Goal: Task Accomplishment & Management: Manage account settings

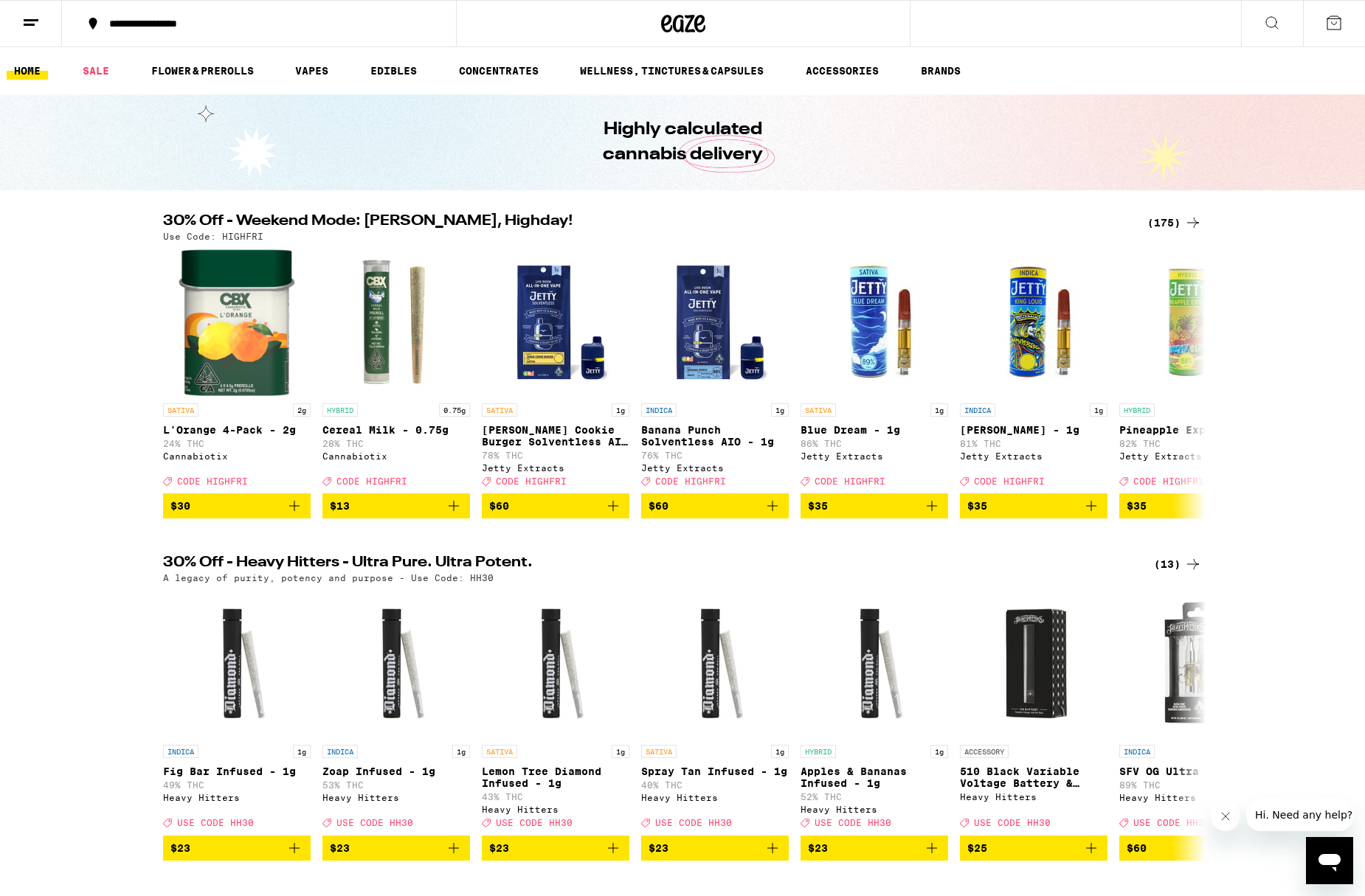
click at [30, 18] on icon at bounding box center [31, 23] width 18 height 18
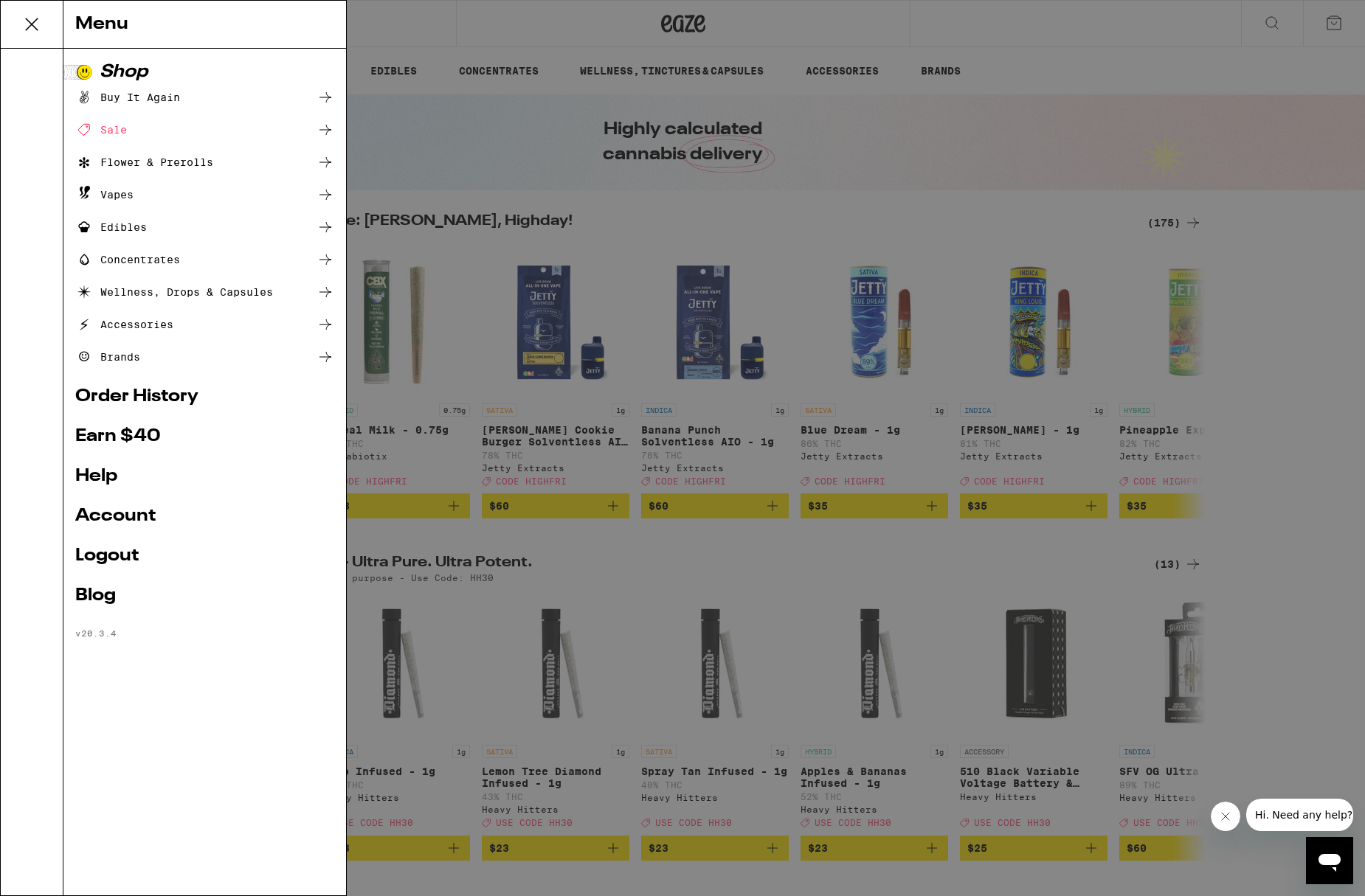
click at [129, 514] on link "Account" at bounding box center [204, 517] width 259 height 18
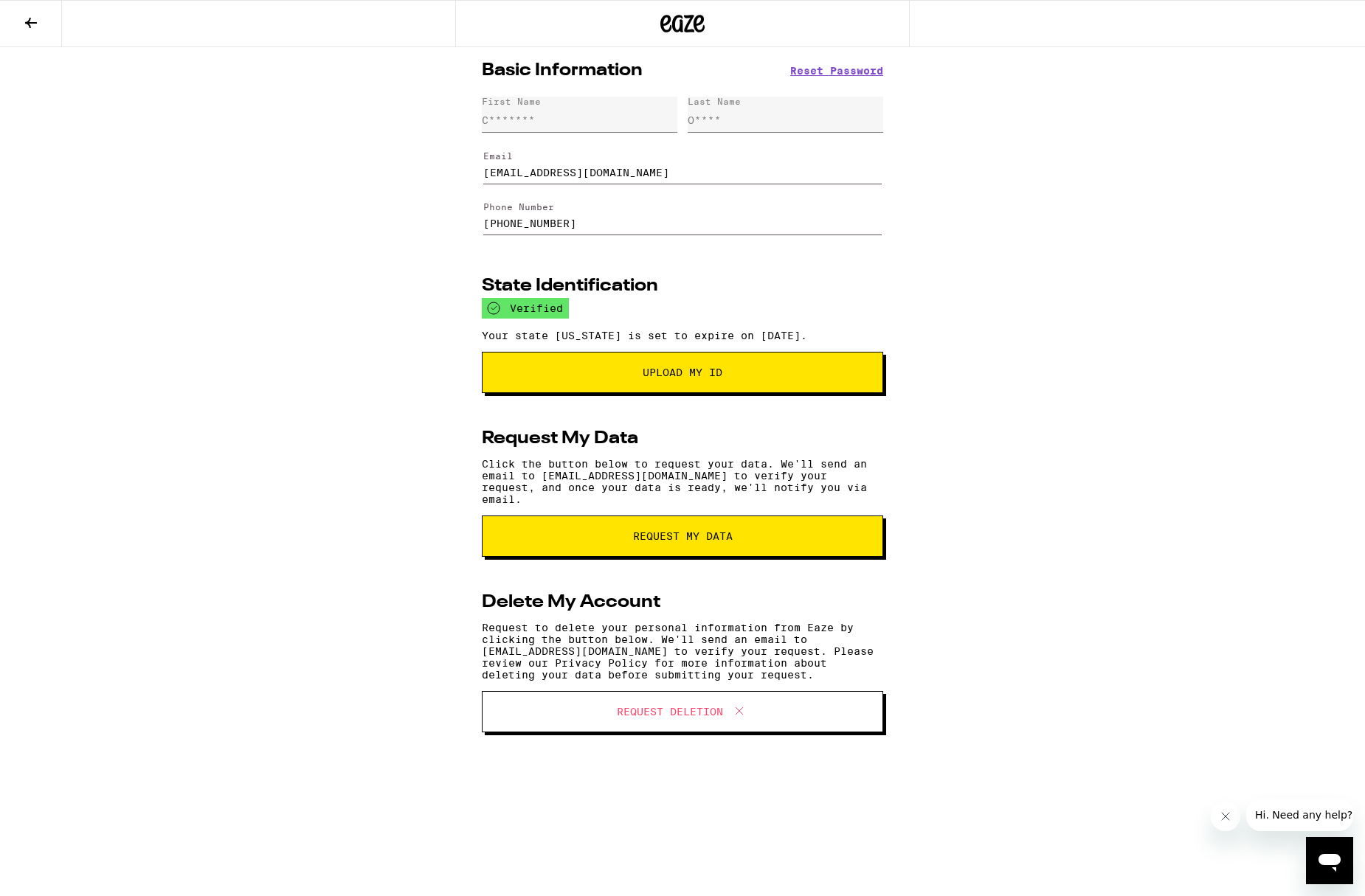
click at [631, 371] on button "Upload My ID" at bounding box center [682, 372] width 401 height 41
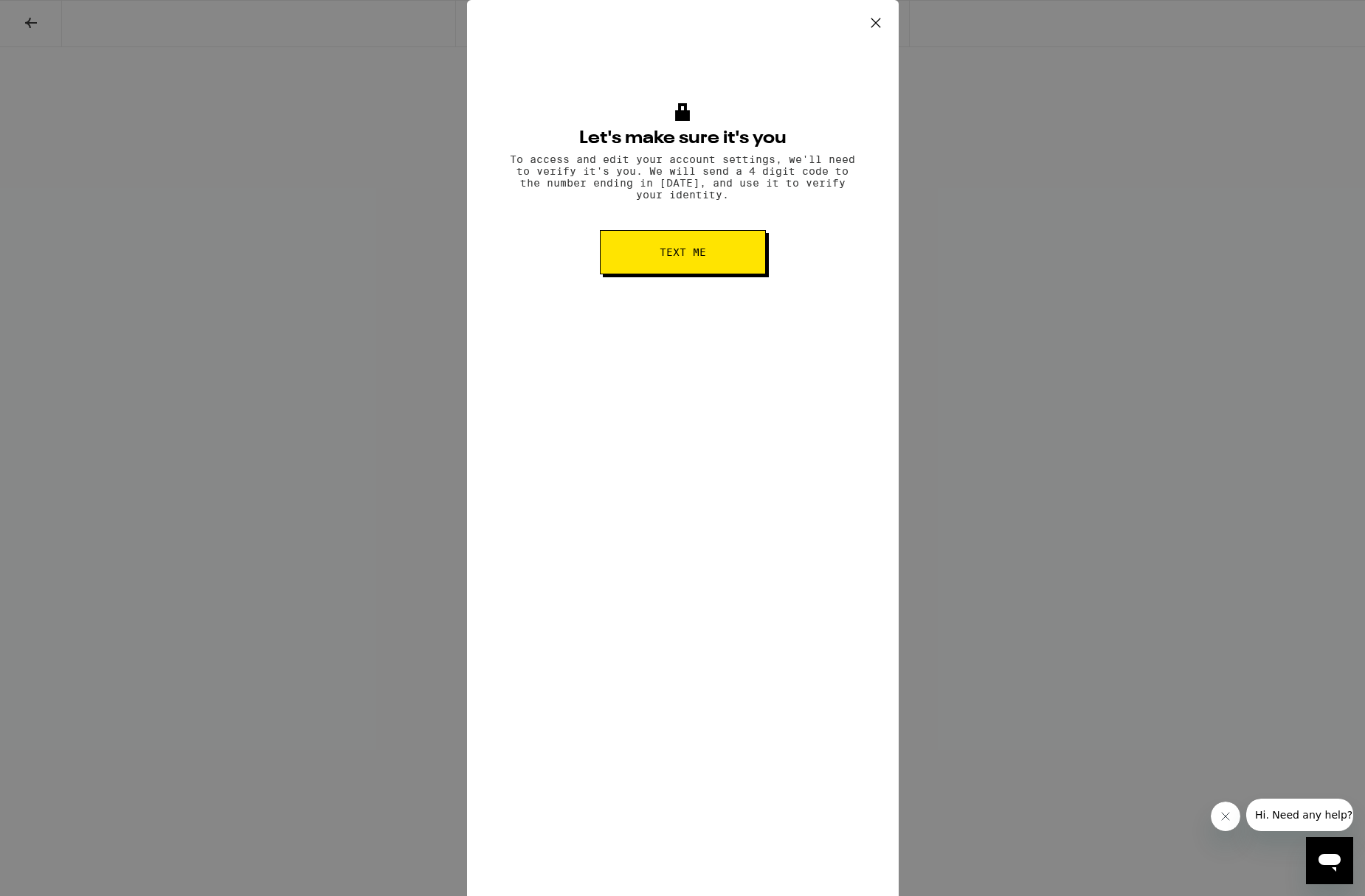
click at [877, 17] on icon at bounding box center [875, 23] width 22 height 22
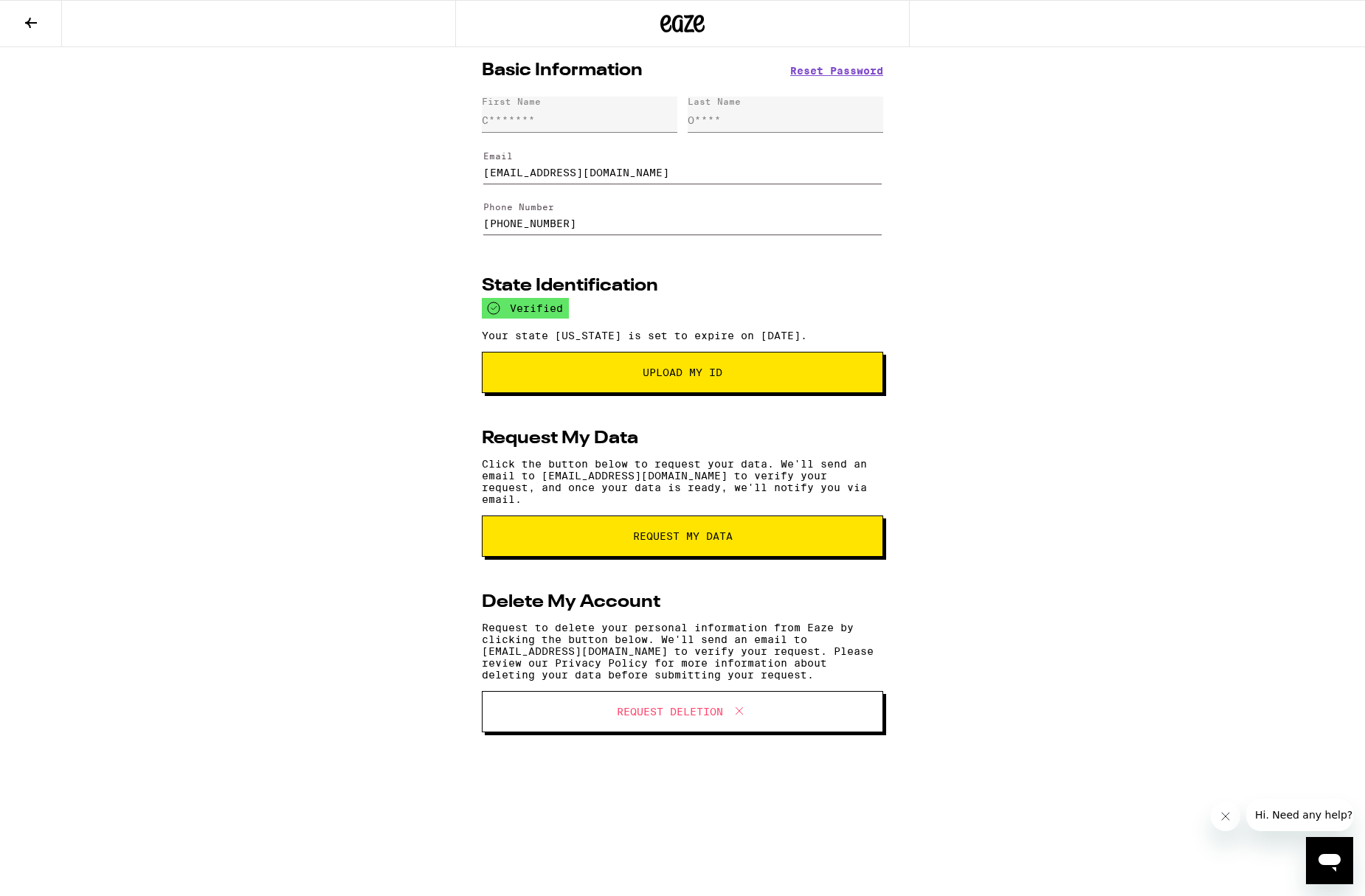
click at [675, 378] on span "Upload My ID" at bounding box center [682, 372] width 80 height 10
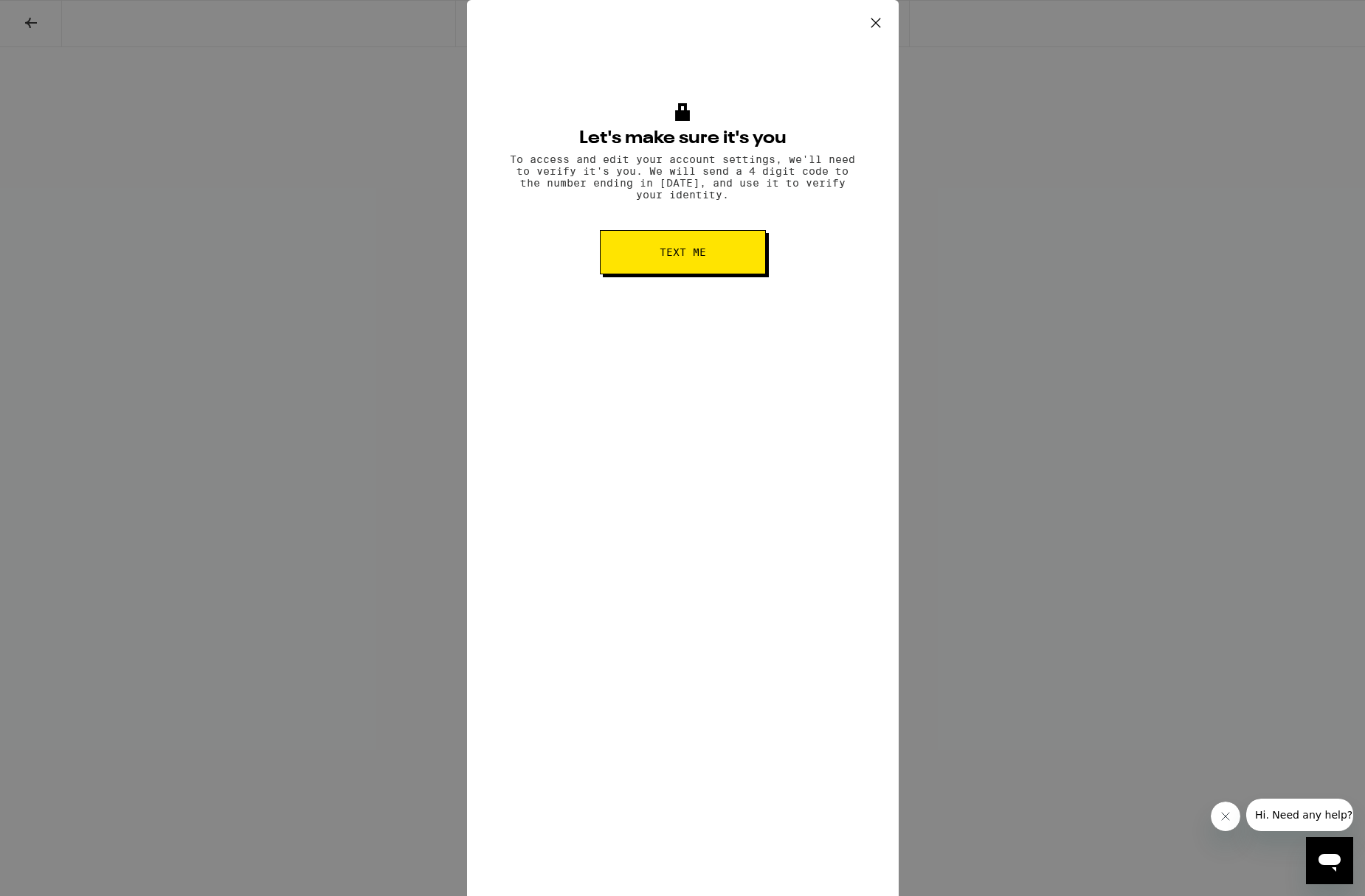
click at [668, 257] on span "Text me" at bounding box center [683, 252] width 47 height 10
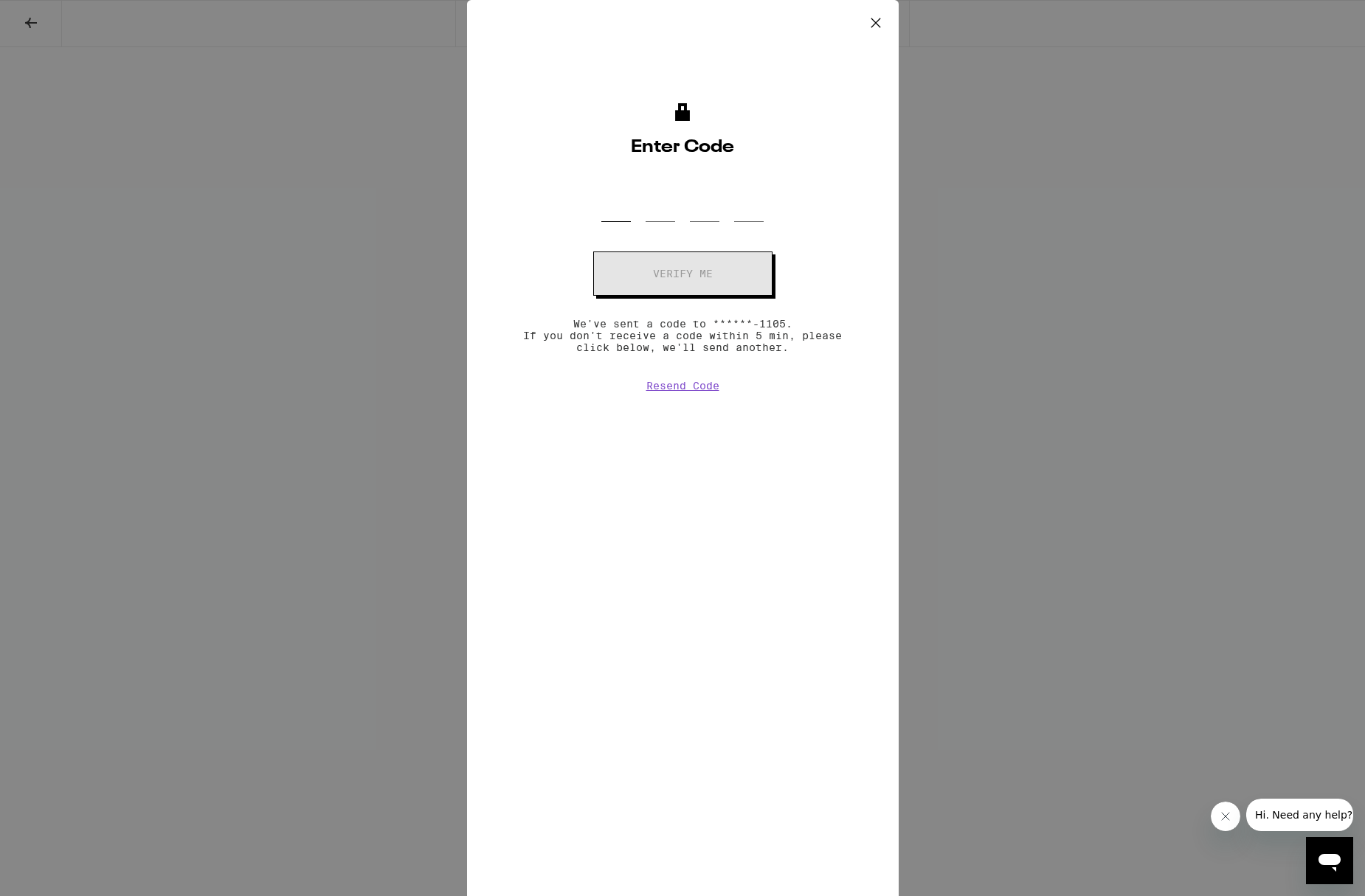
click at [613, 196] on input "OTP Code" at bounding box center [616, 200] width 30 height 44
type input "7"
type input "0"
type input "7"
type input "5"
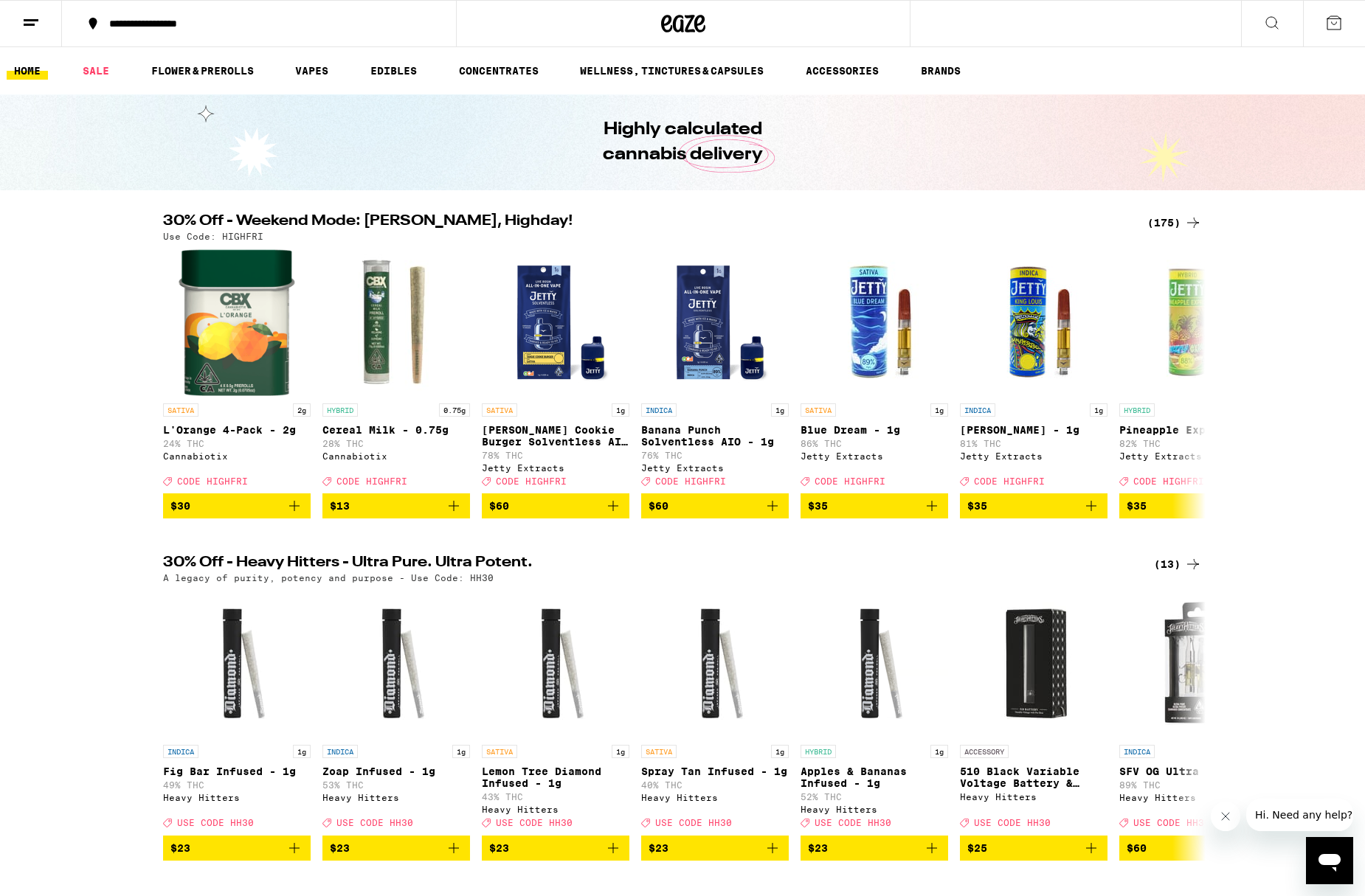
click at [20, 19] on button at bounding box center [31, 24] width 62 height 47
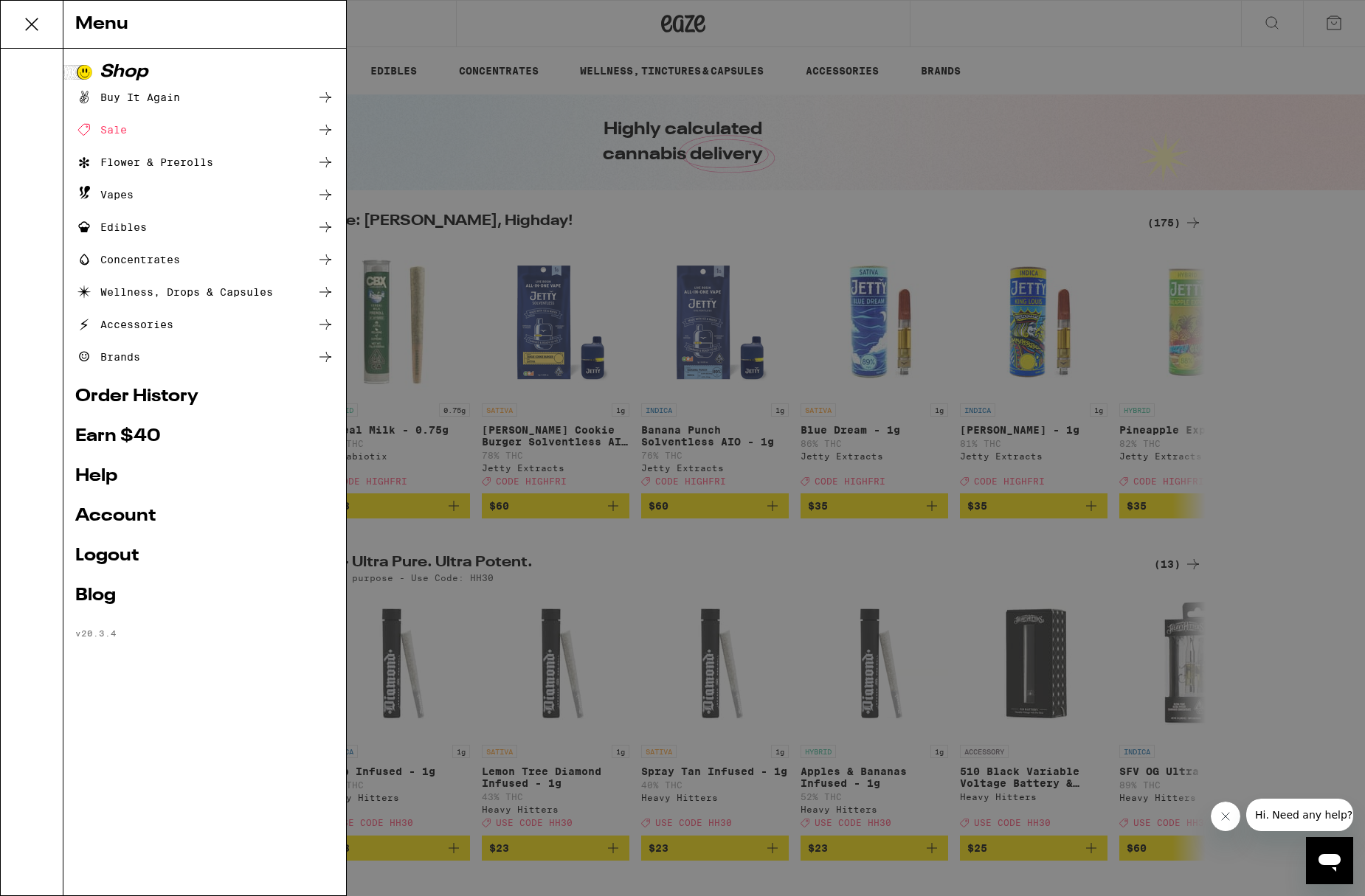
click at [139, 516] on link "Account" at bounding box center [204, 517] width 259 height 18
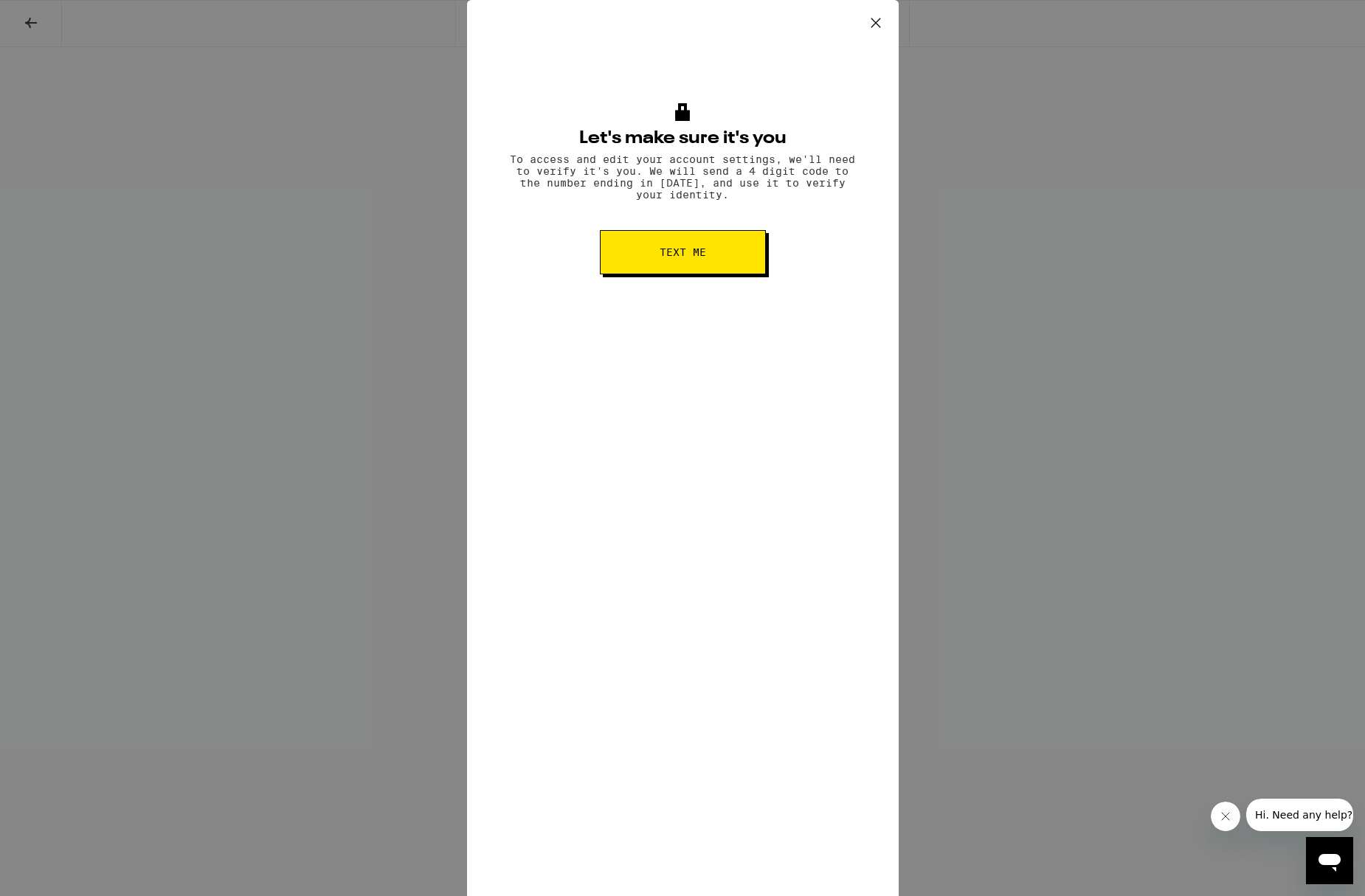
click at [685, 257] on span "Text me" at bounding box center [683, 252] width 47 height 10
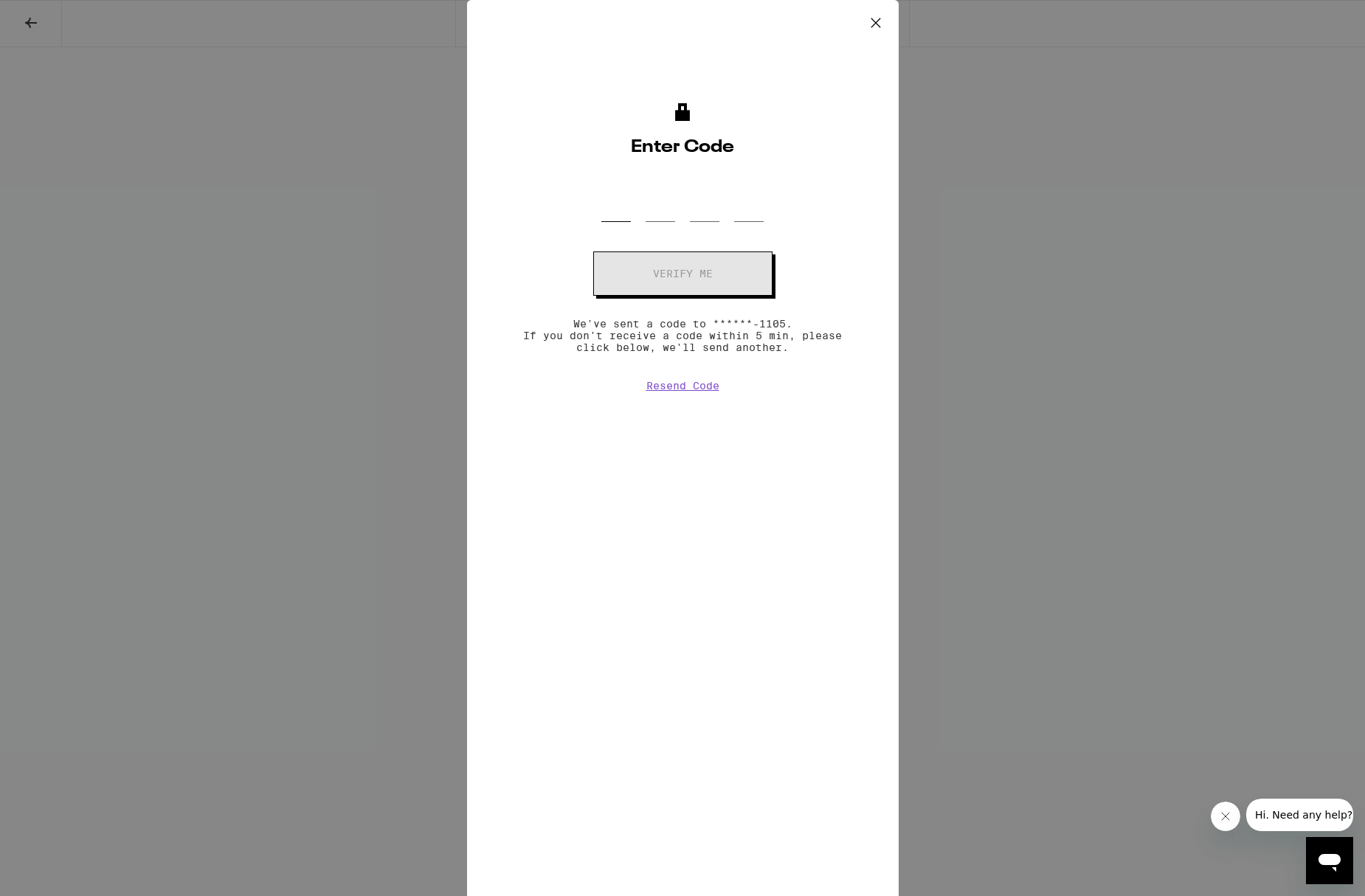
click at [626, 192] on input "OTP Code" at bounding box center [616, 200] width 30 height 44
type input "7"
type input "0"
type input "7"
type input "5"
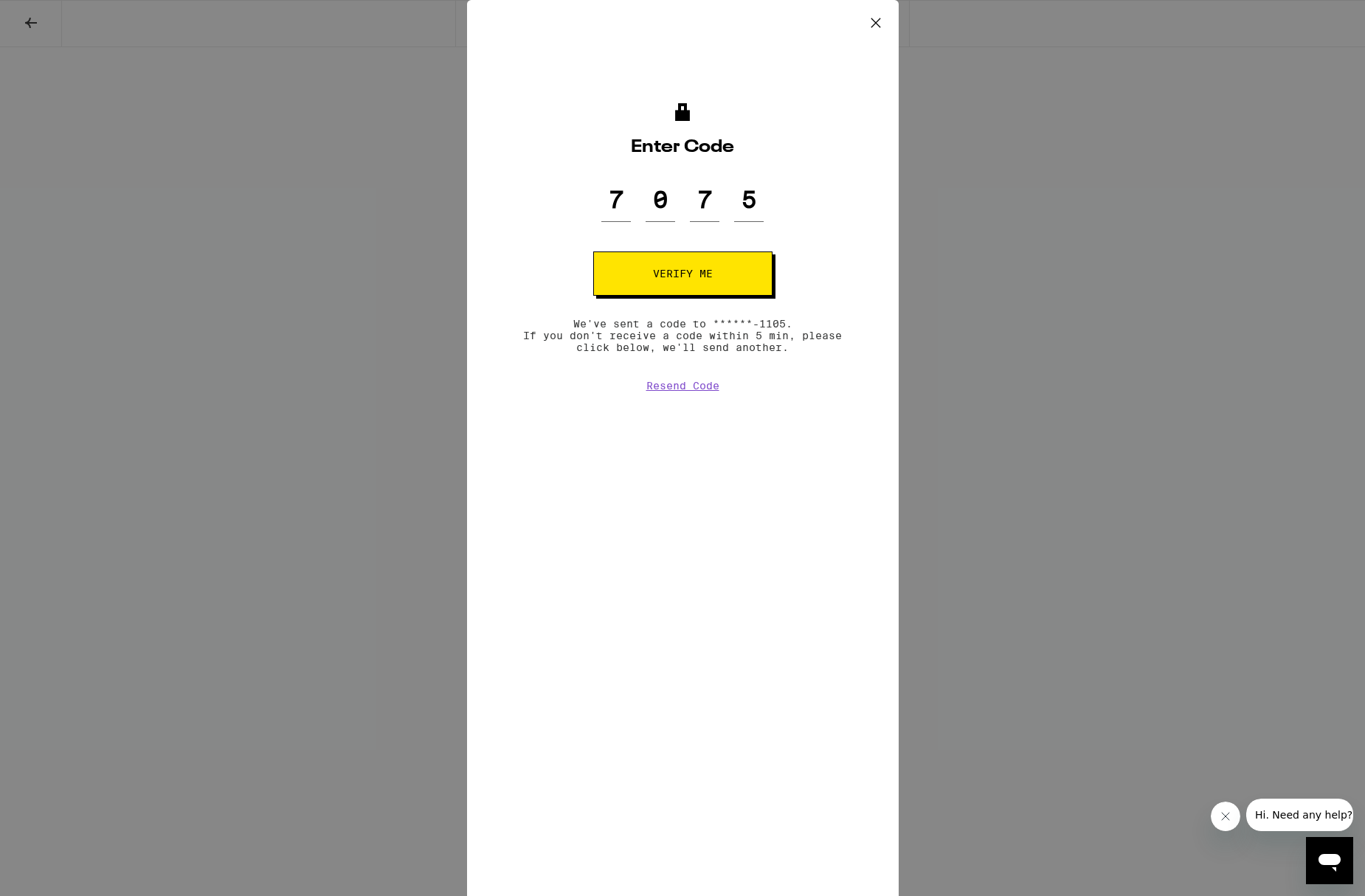
click at [630, 276] on button "Verify me" at bounding box center [683, 274] width 179 height 44
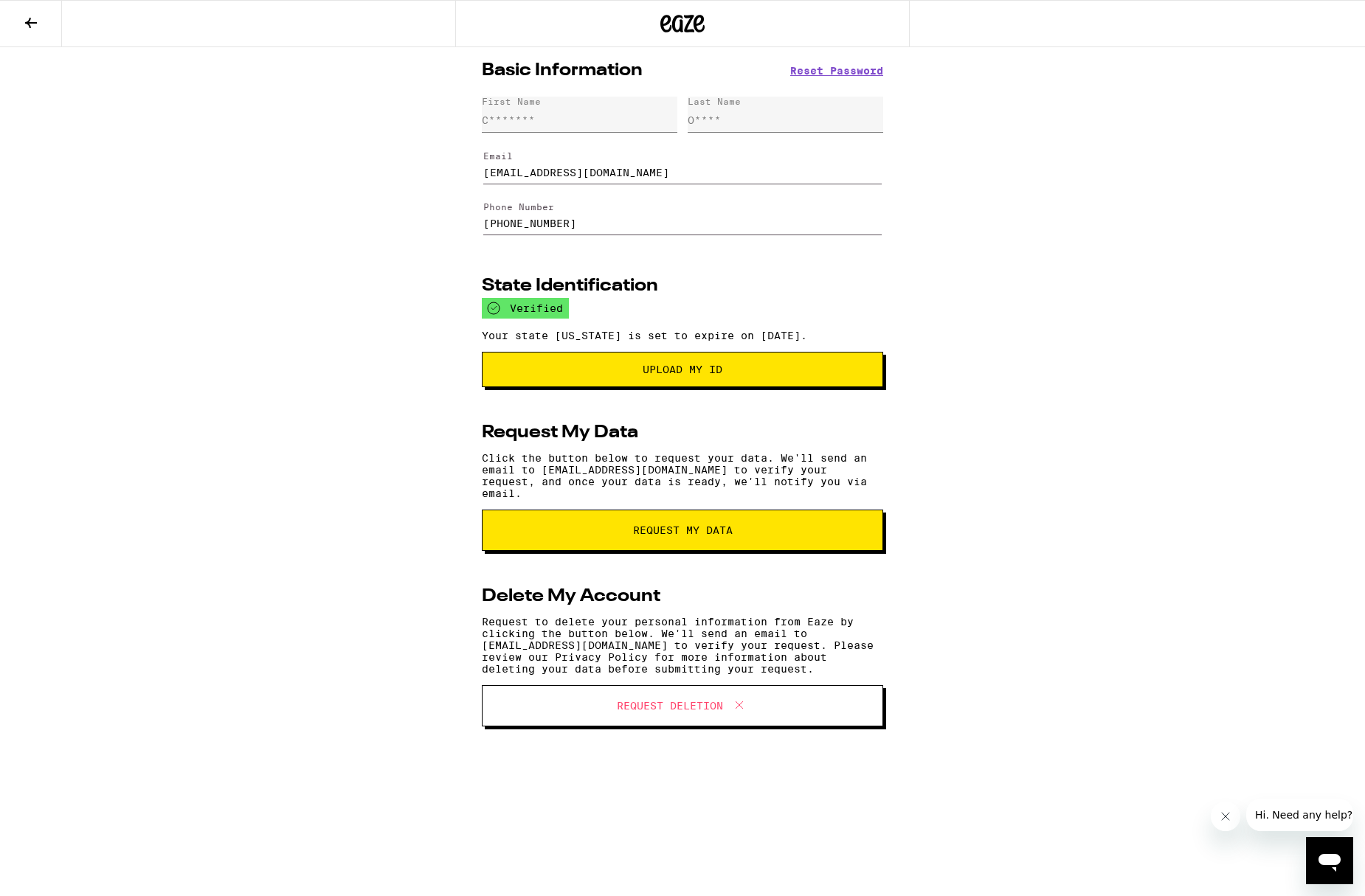
click at [693, 375] on span "Upload my ID" at bounding box center [682, 369] width 80 height 10
click at [676, 385] on button "Upload my ID" at bounding box center [682, 370] width 401 height 36
click at [31, 23] on icon at bounding box center [31, 23] width 18 height 18
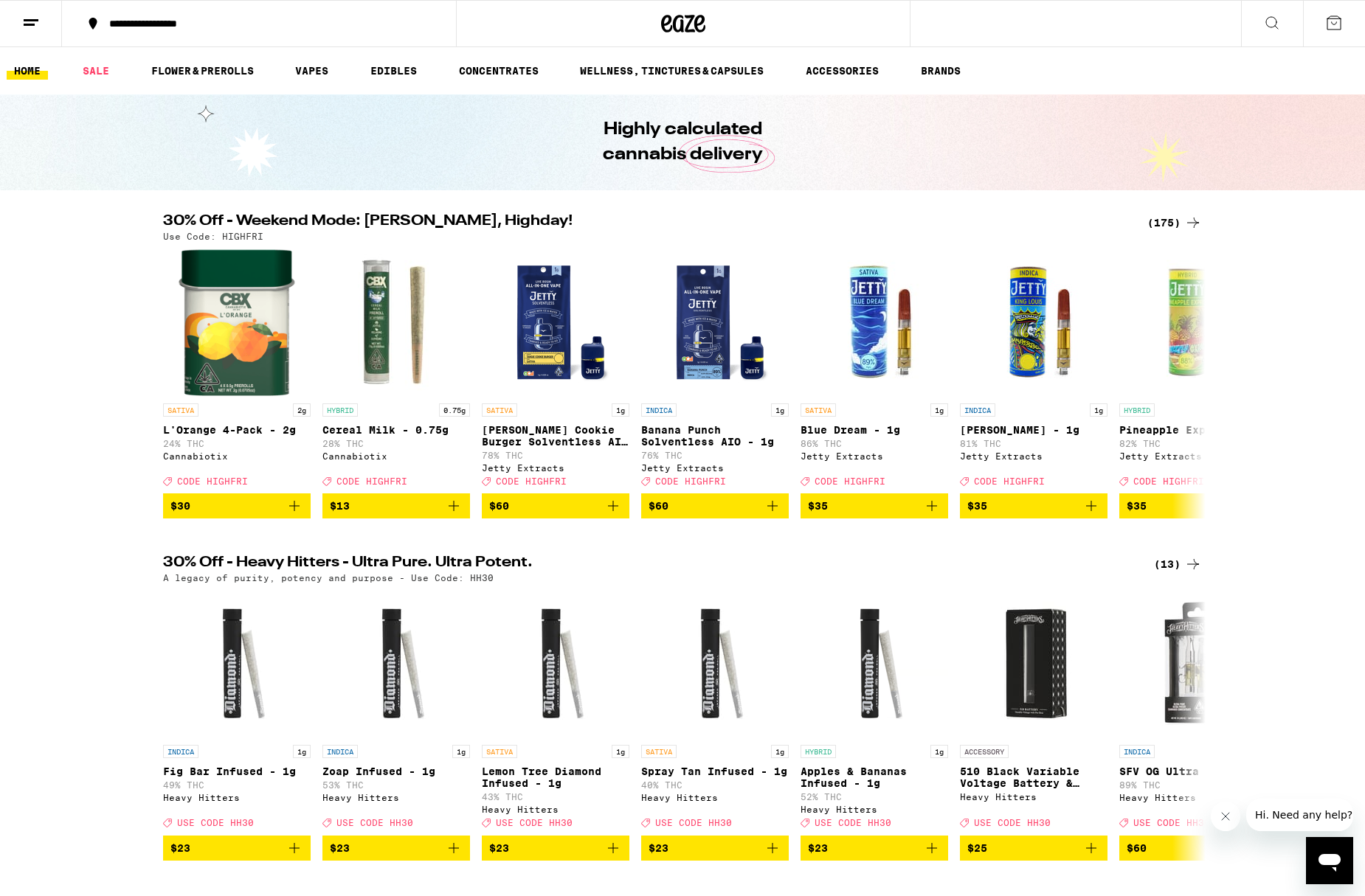
click at [26, 22] on icon at bounding box center [31, 23] width 18 height 18
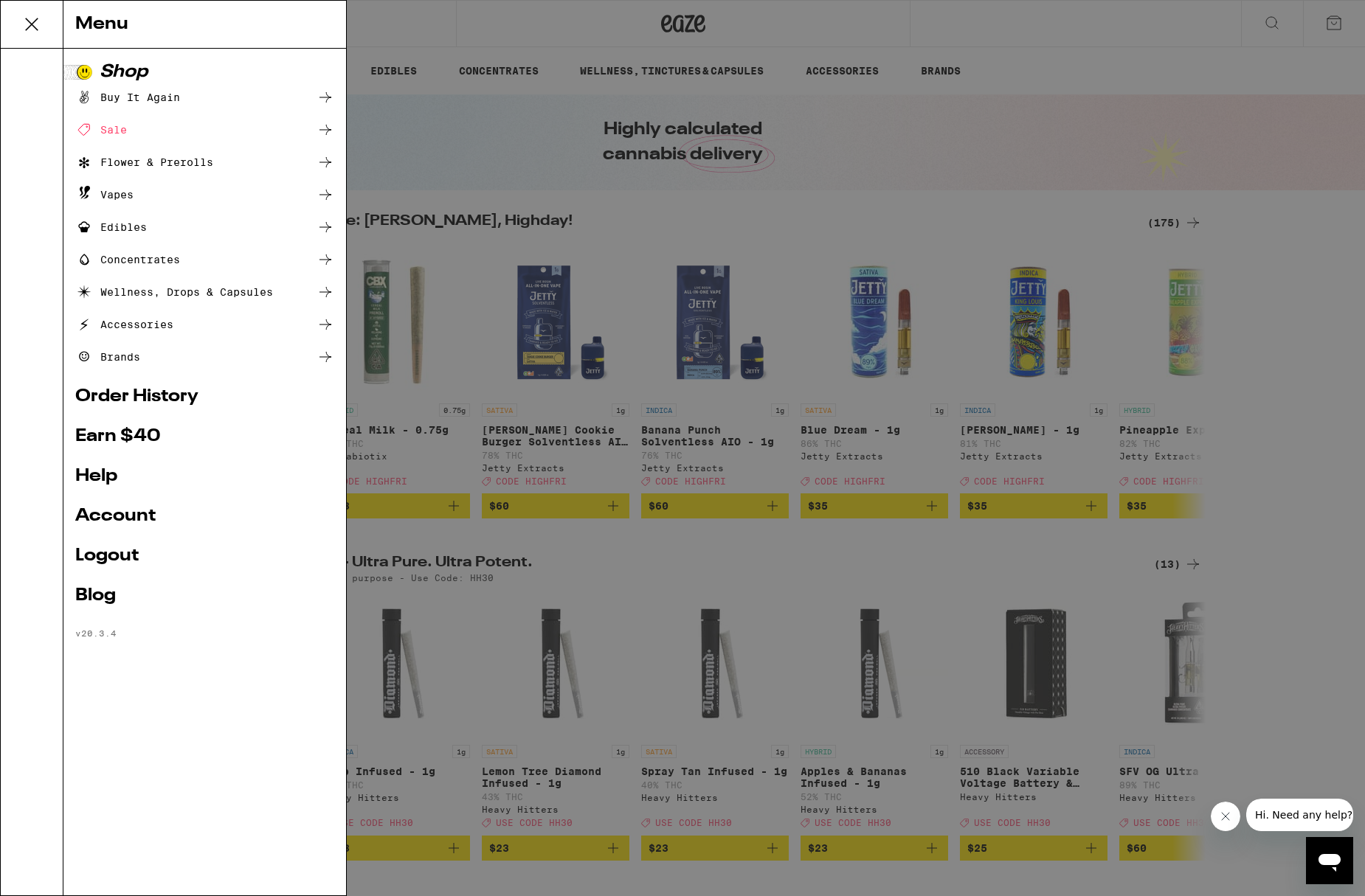
click at [32, 19] on icon at bounding box center [31, 24] width 30 height 30
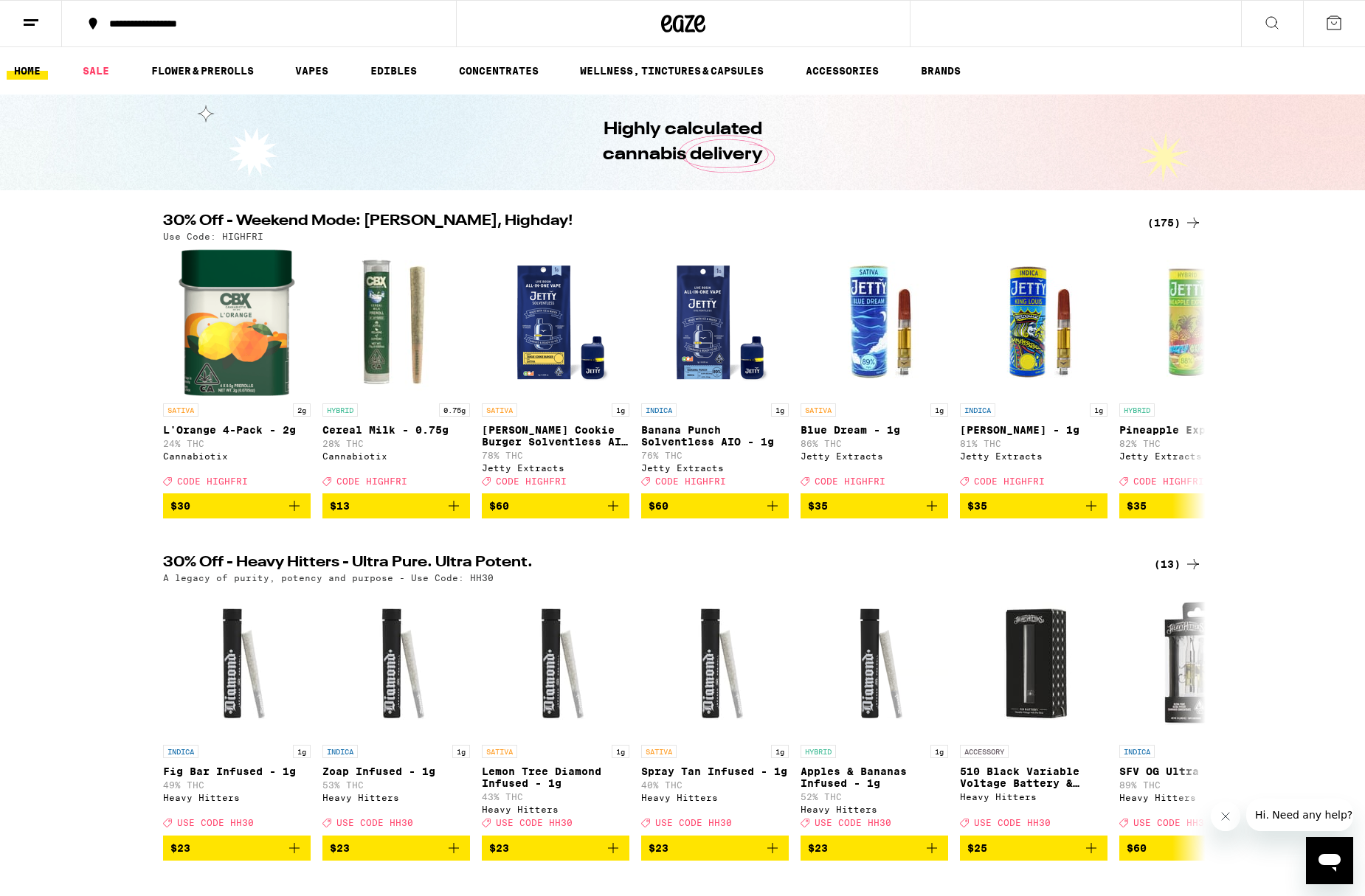
click at [32, 18] on icon at bounding box center [31, 23] width 18 height 18
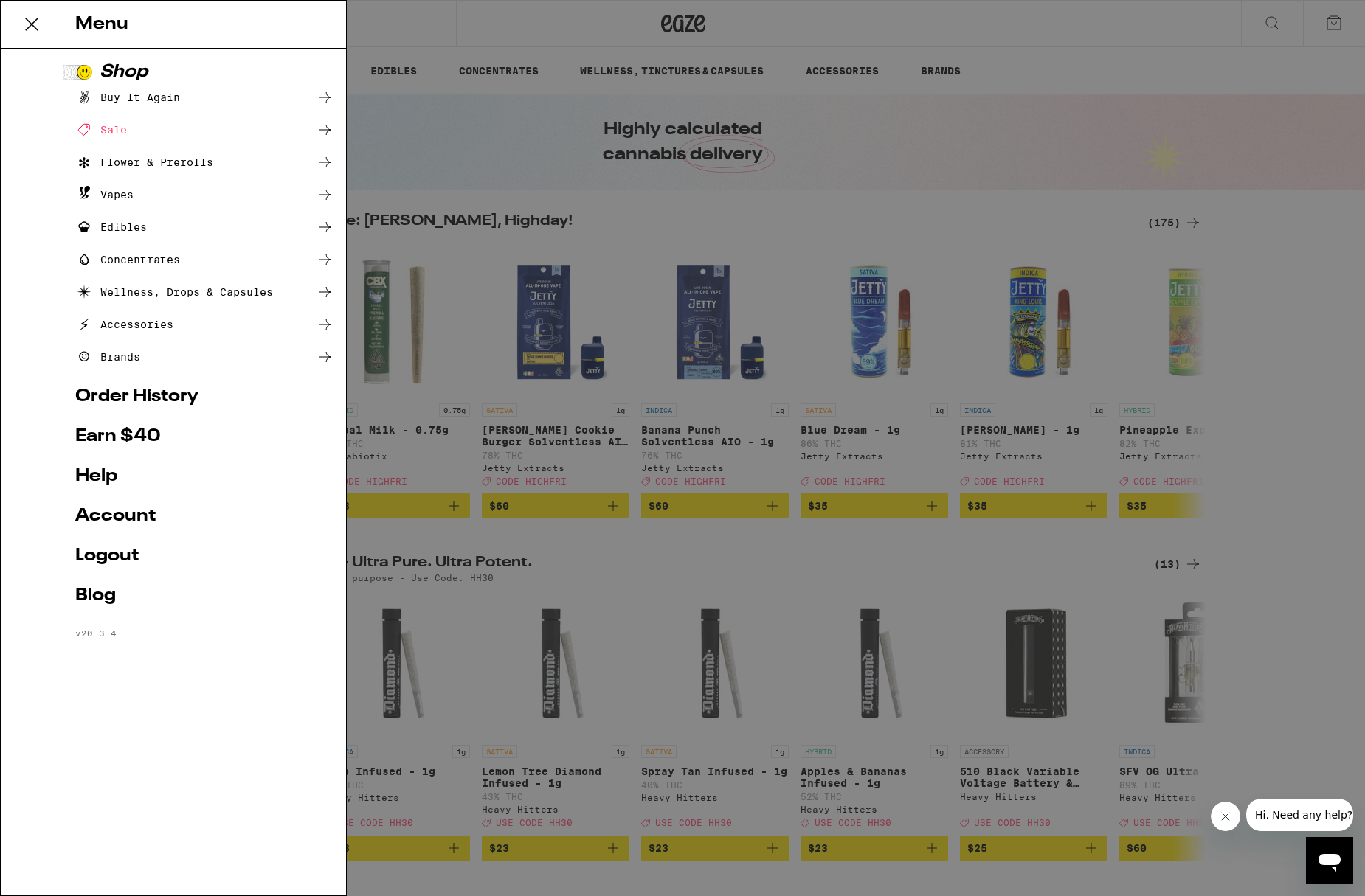
click at [103, 551] on link "Logout" at bounding box center [204, 556] width 259 height 18
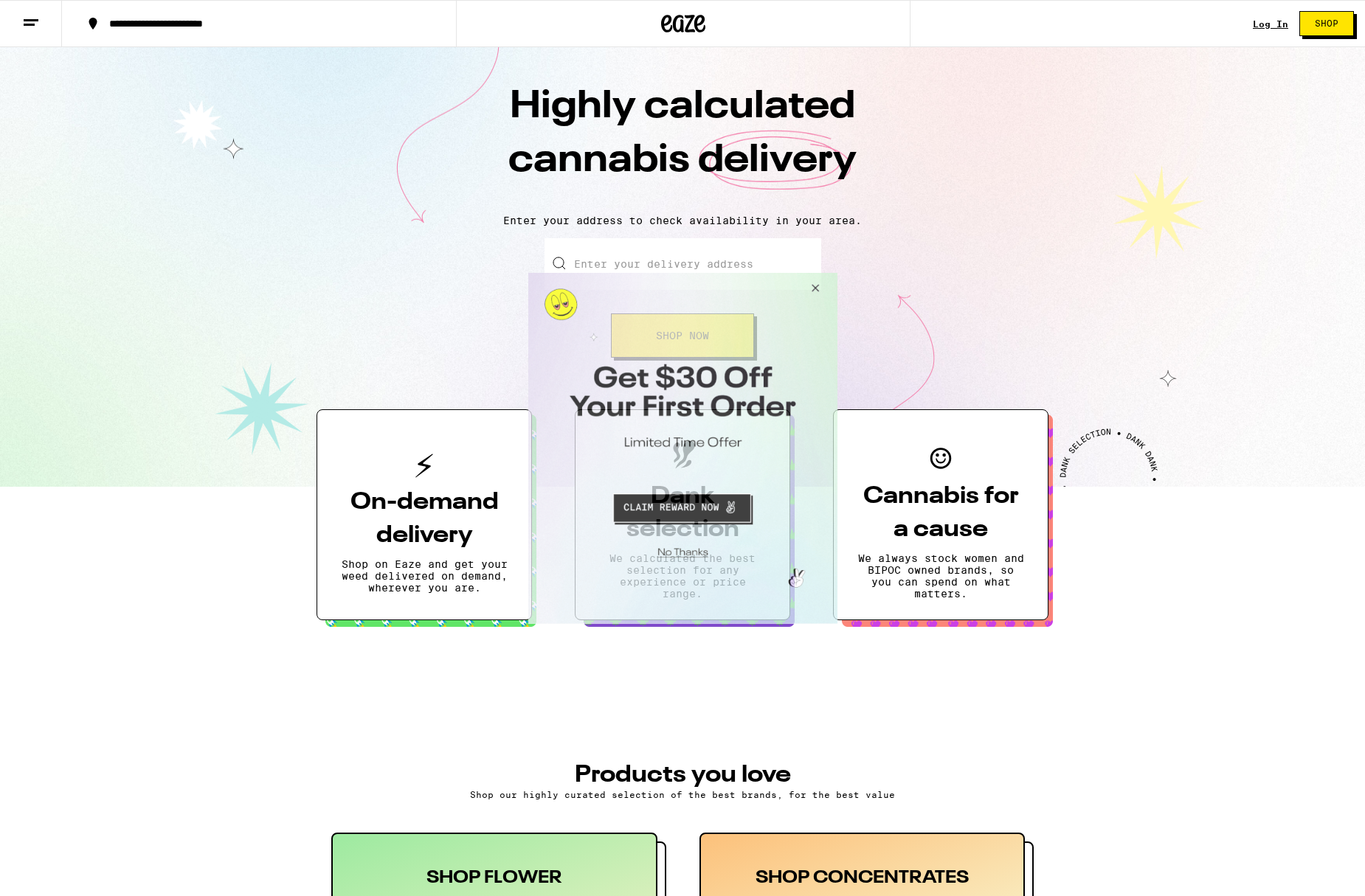
click at [808, 285] on button "Close Modal" at bounding box center [812, 290] width 40 height 36
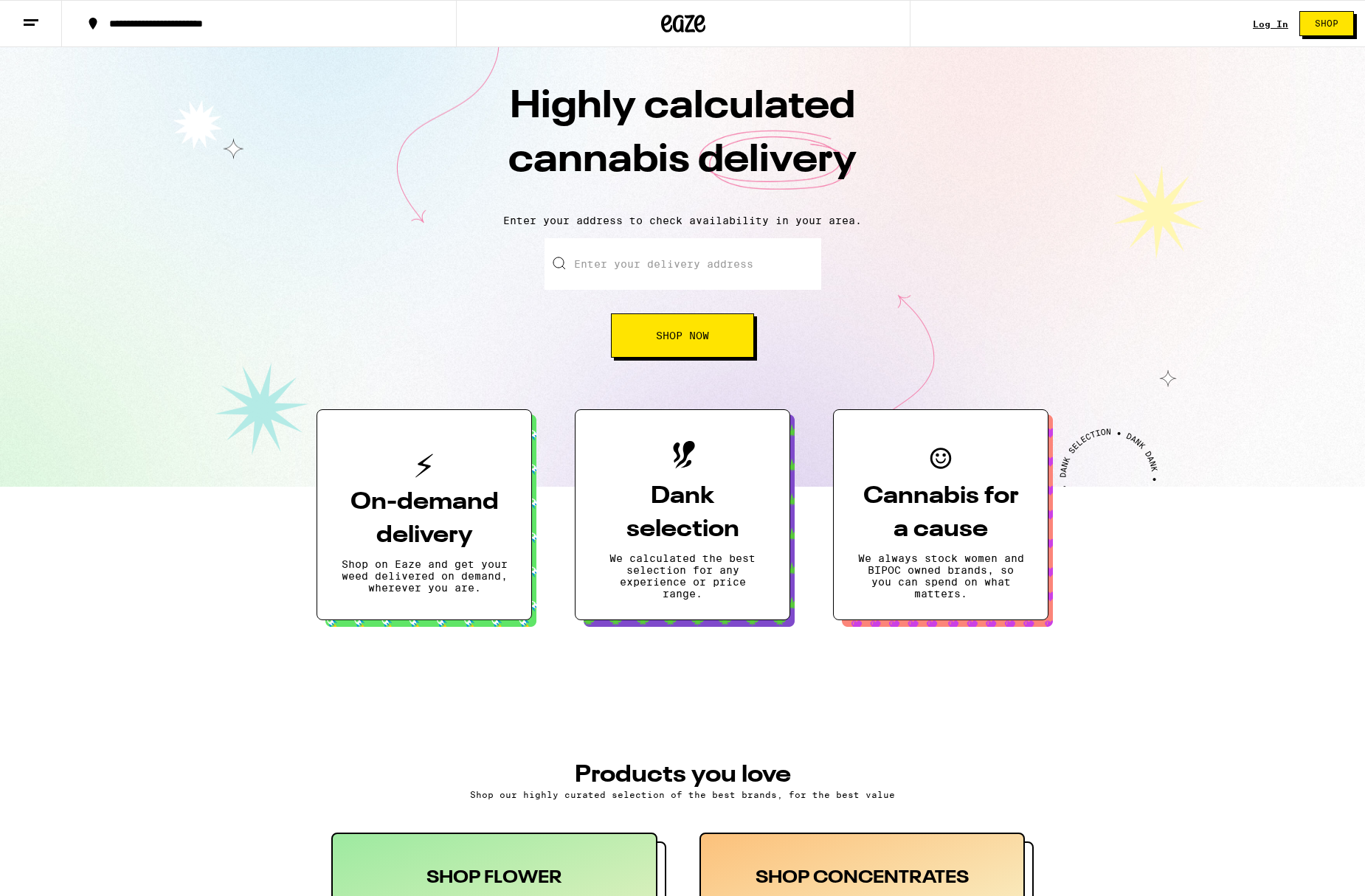
click at [31, 24] on line at bounding box center [29, 24] width 11 height 0
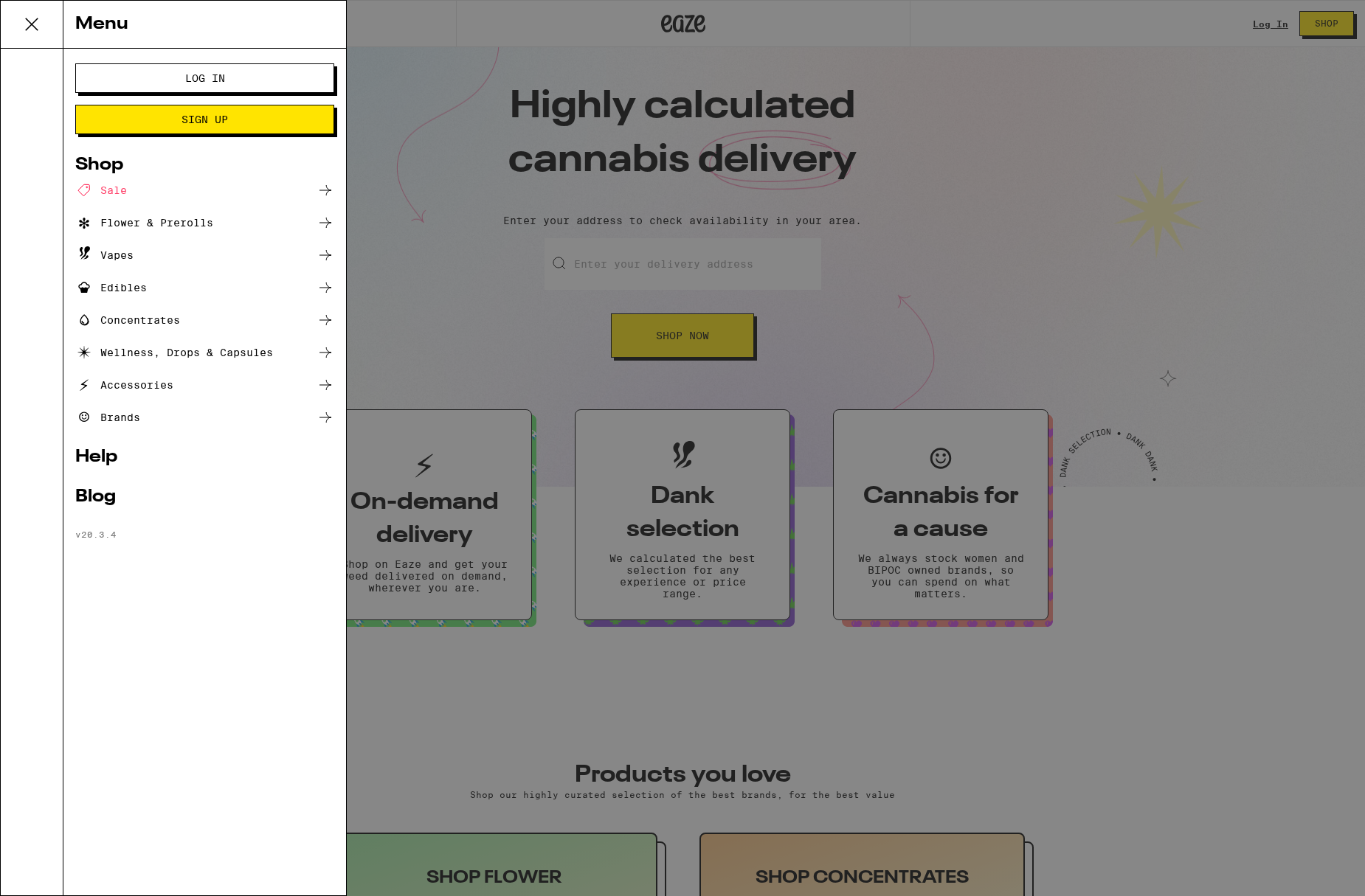
click at [167, 78] on span "Log In" at bounding box center [204, 77] width 140 height 10
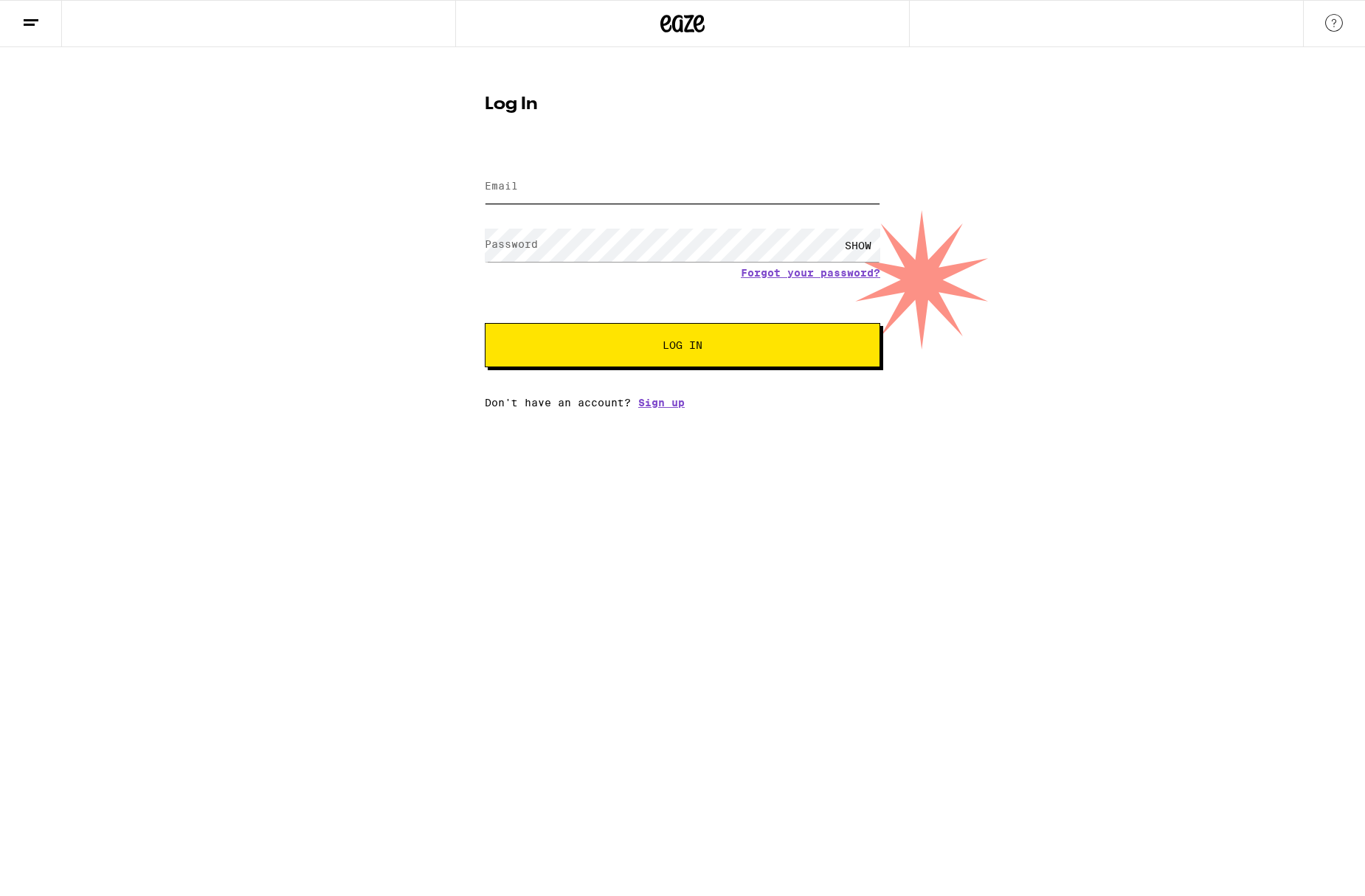
type input "[EMAIL_ADDRESS][DOMAIN_NAME]"
drag, startPoint x: 645, startPoint y: 358, endPoint x: 629, endPoint y: 345, distance: 20.6
click at [639, 354] on button "Log In" at bounding box center [682, 345] width 396 height 44
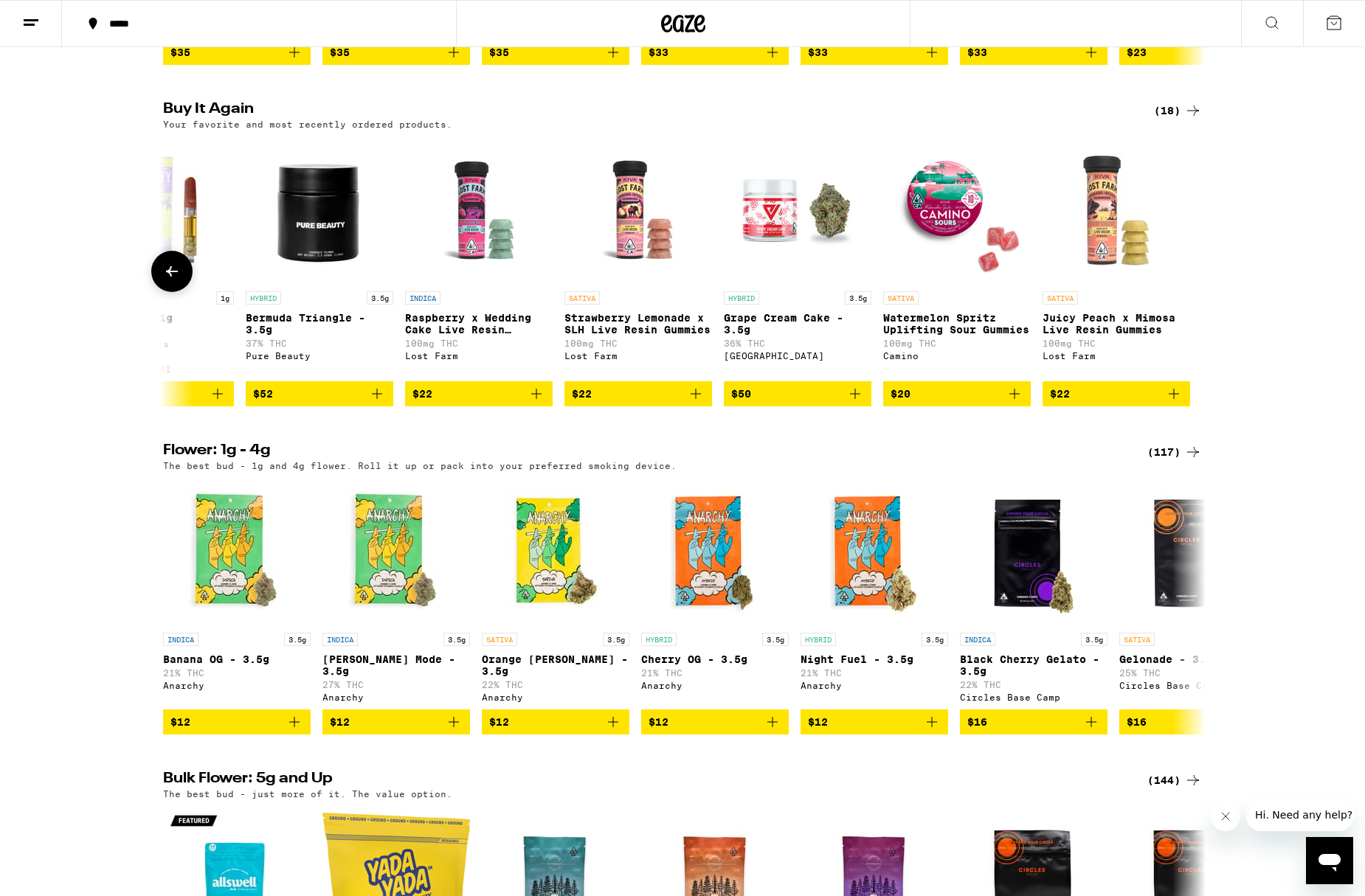
scroll to position [0, 1828]
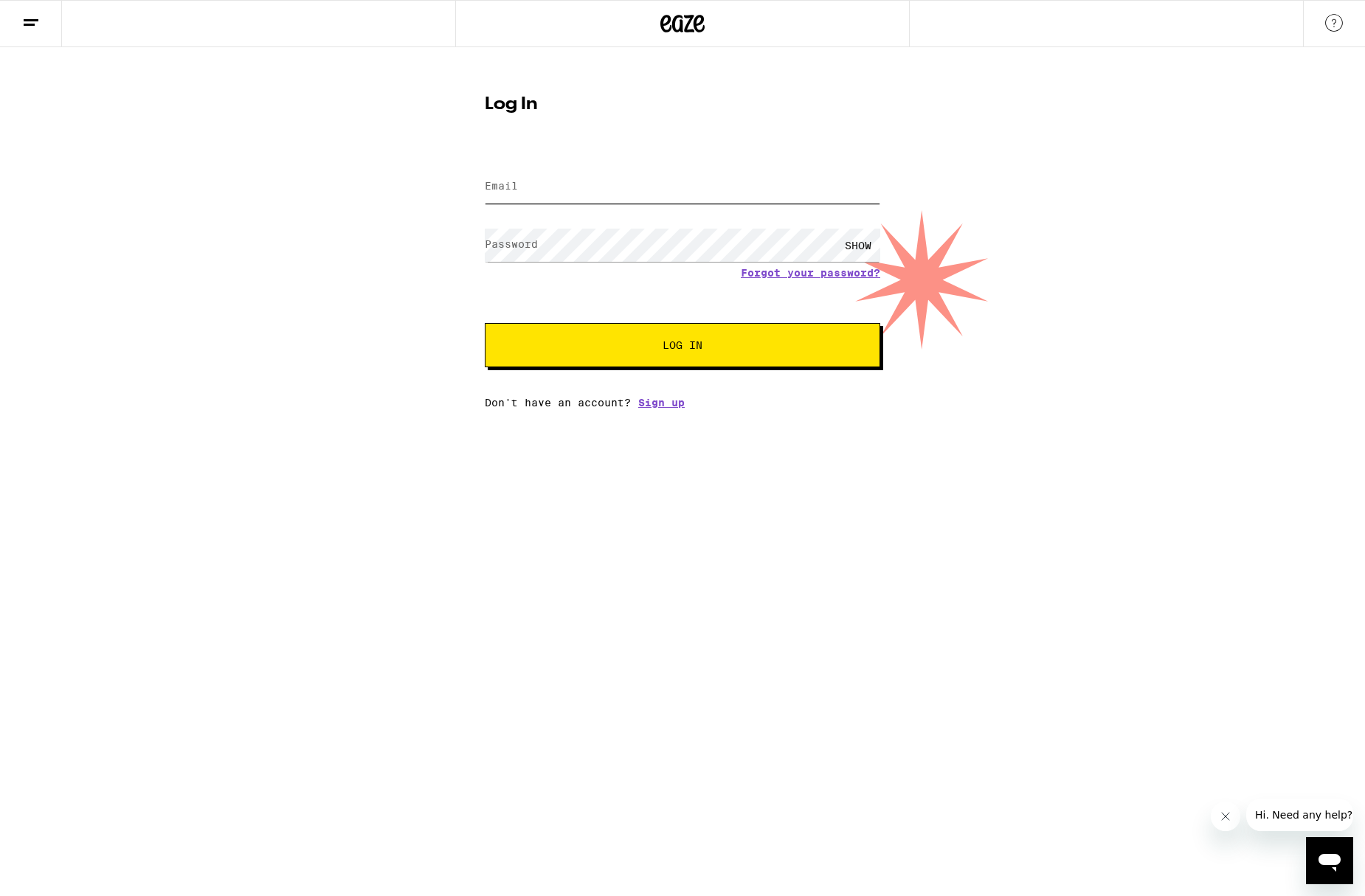
type input "[EMAIL_ADDRESS][DOMAIN_NAME]"
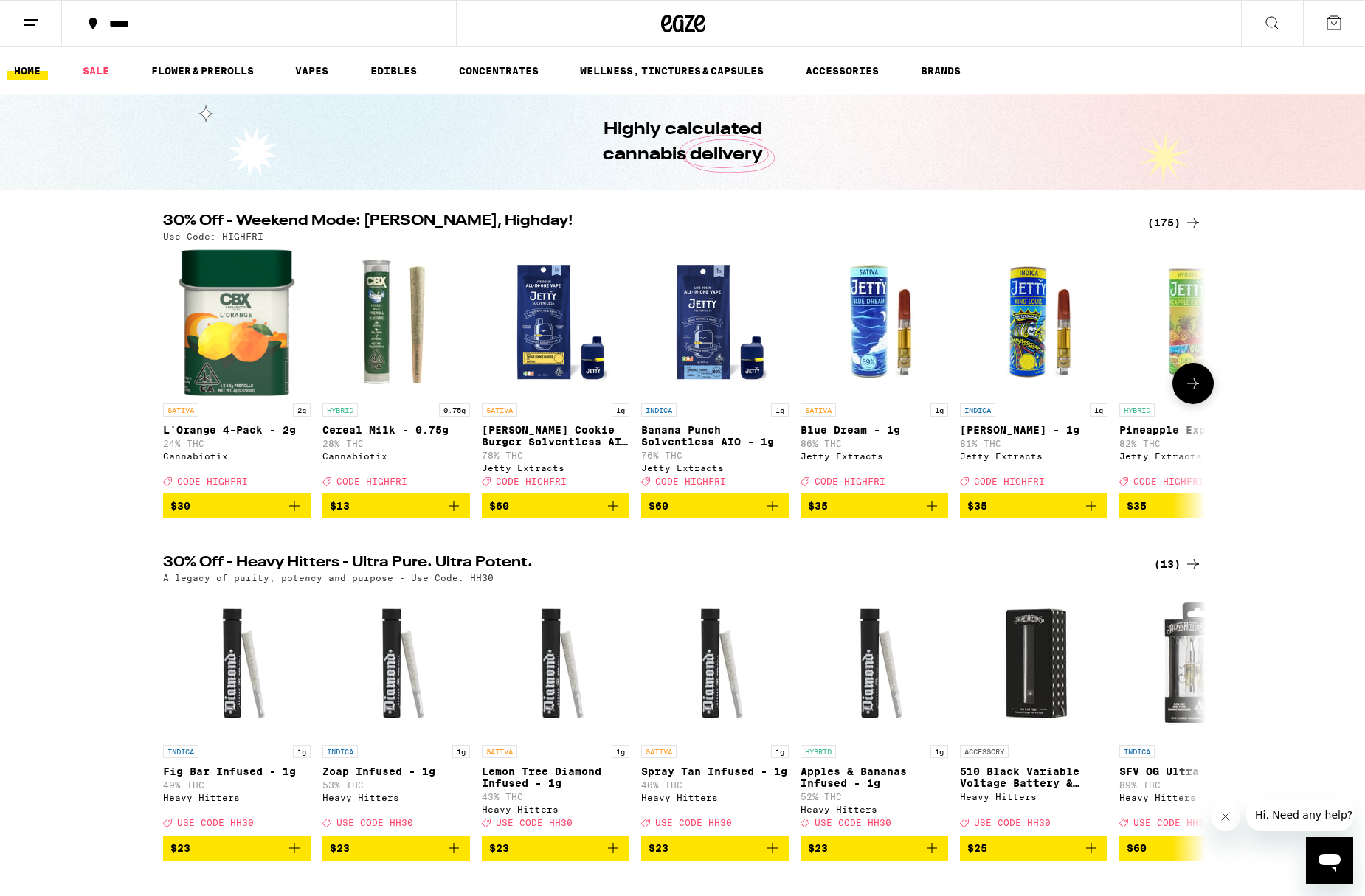
scroll to position [0, 1]
click at [90, 68] on link "SALE" at bounding box center [95, 71] width 41 height 18
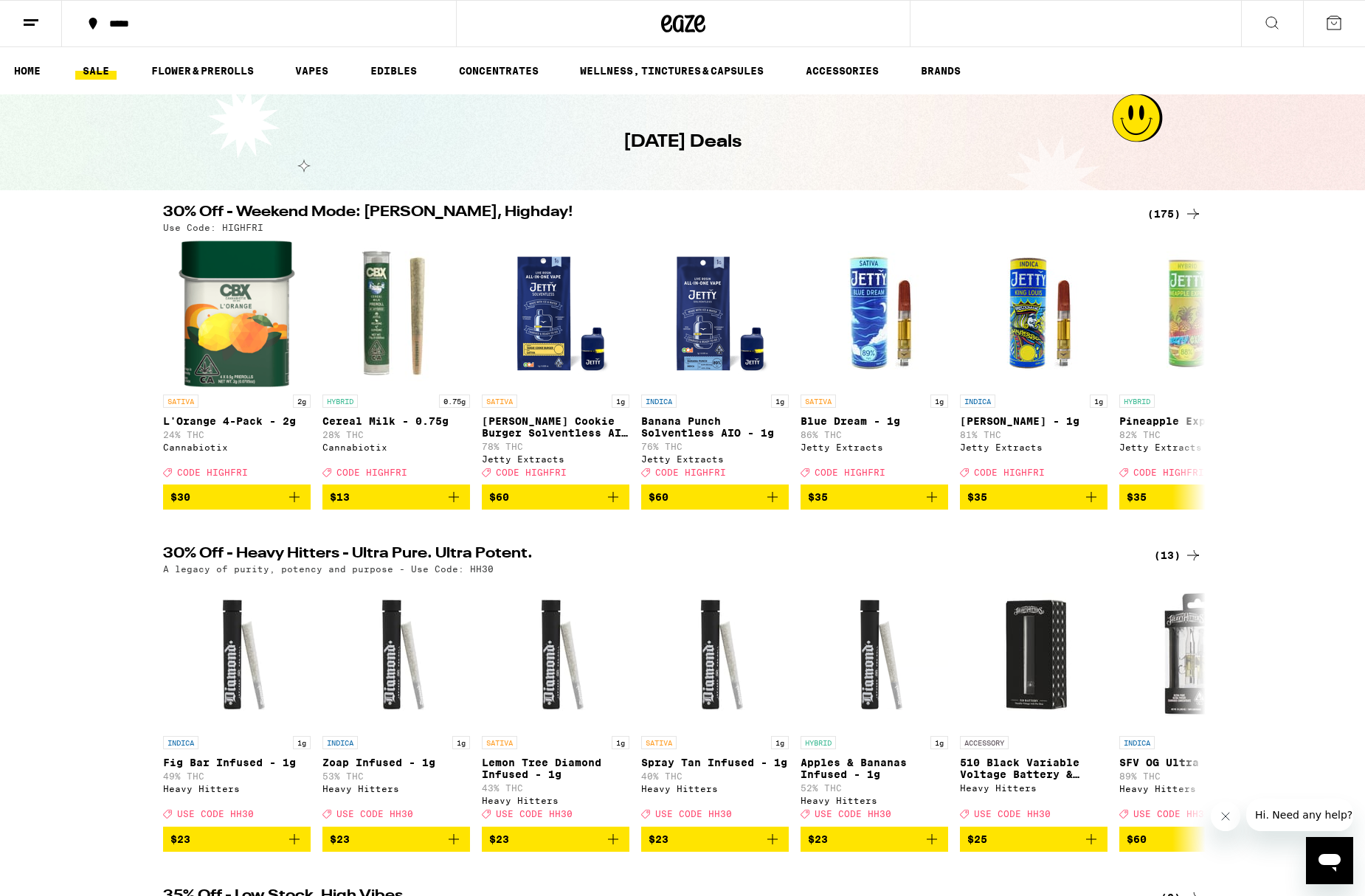
click at [32, 18] on icon at bounding box center [31, 23] width 18 height 18
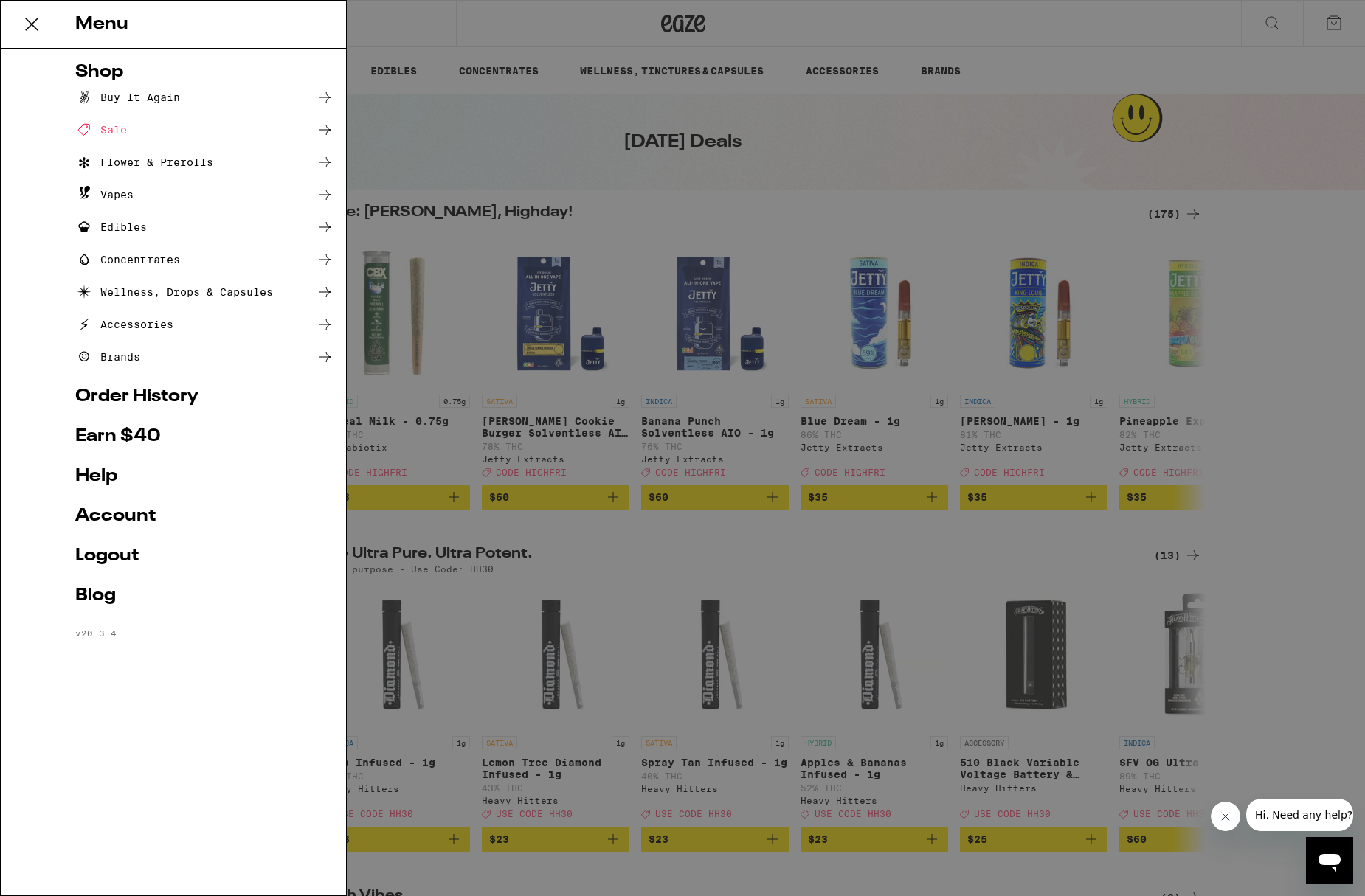
click at [801, 211] on div "Menu Shop Buy It Again Sale Flower & Prerolls Vapes Edibles Concentrates Wellne…" at bounding box center [682, 448] width 1365 height 896
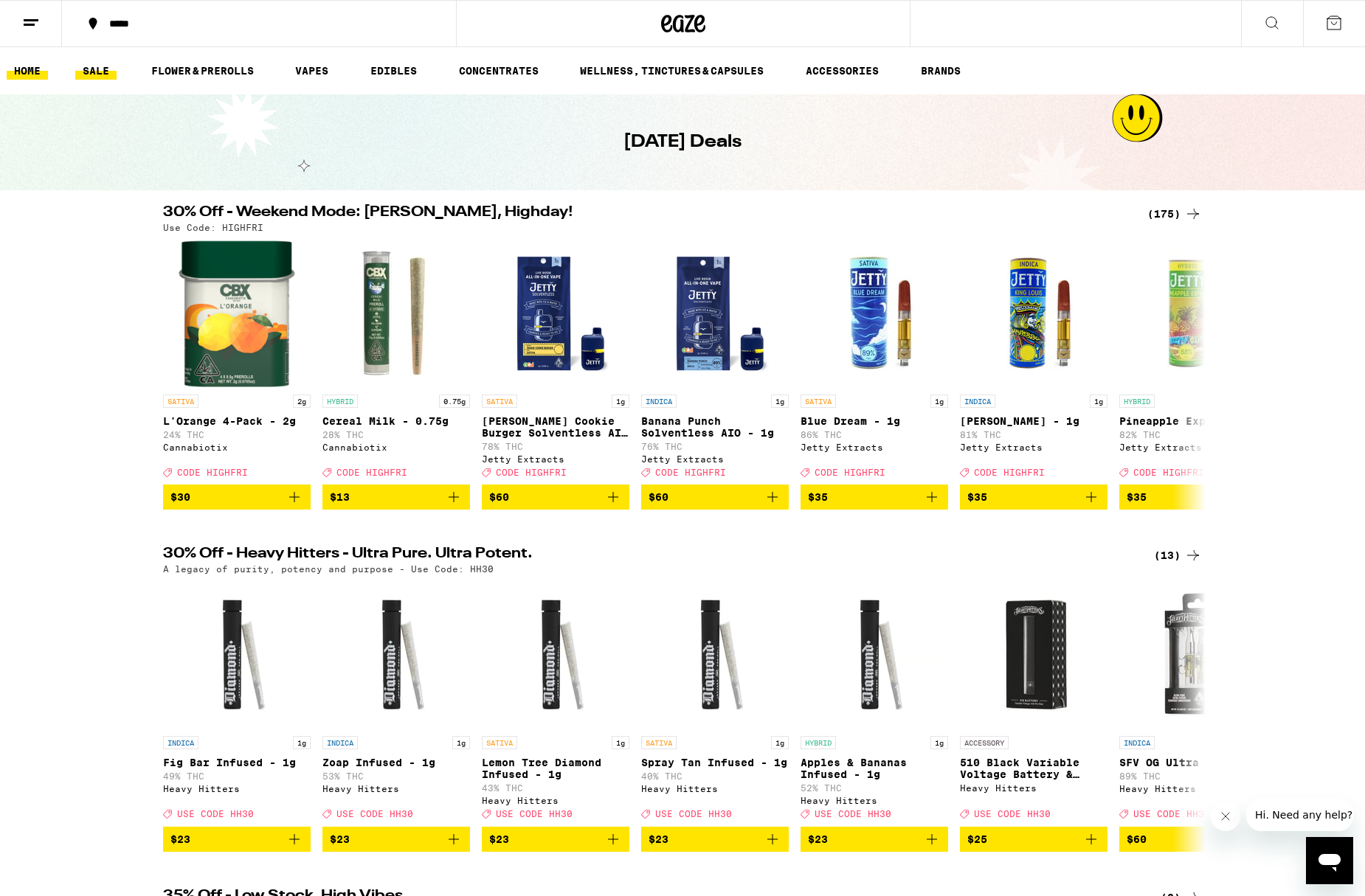
scroll to position [1, 0]
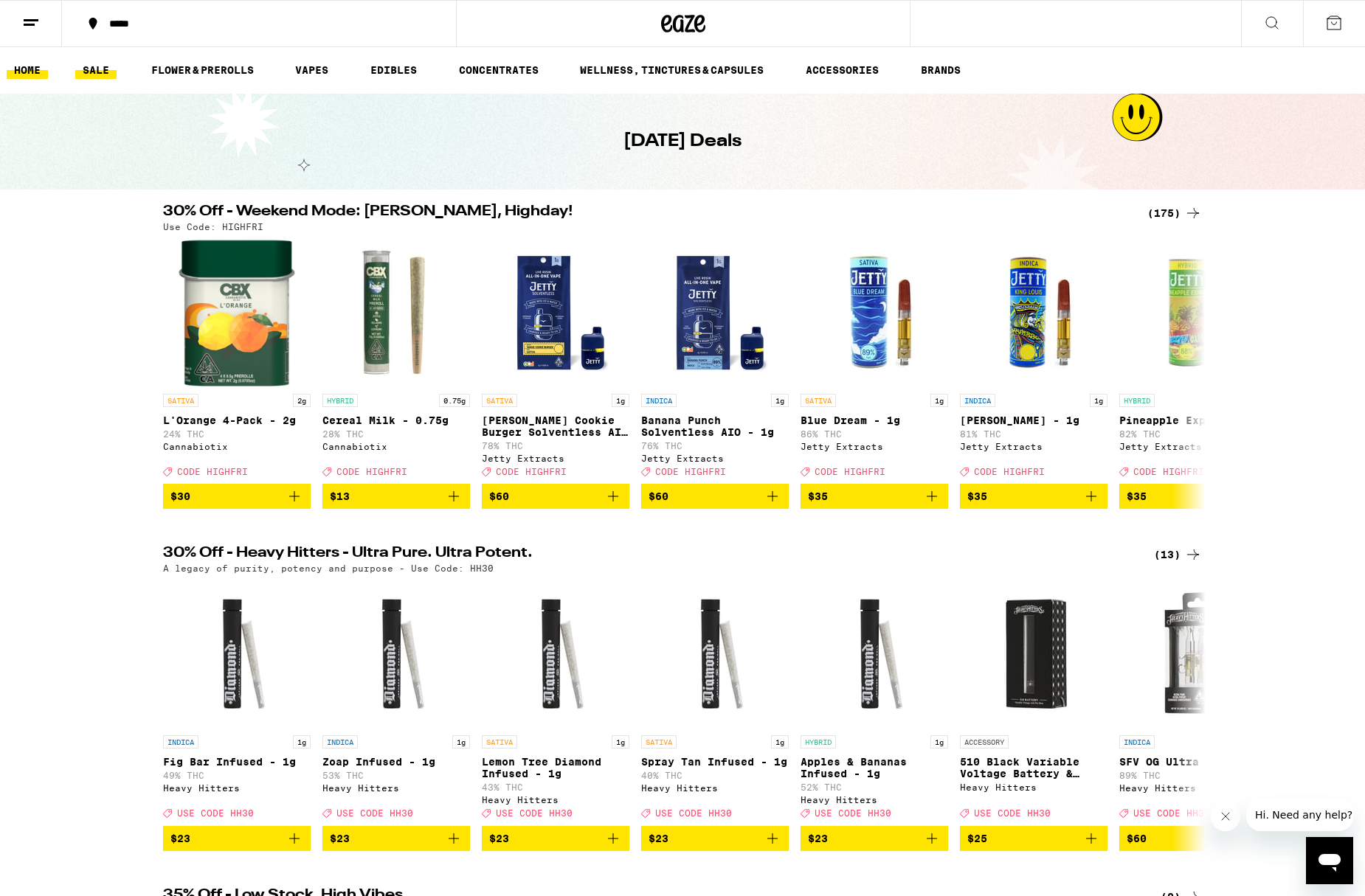
click at [24, 76] on link "HOME" at bounding box center [27, 70] width 41 height 18
